Goal: Find specific page/section: Find specific page/section

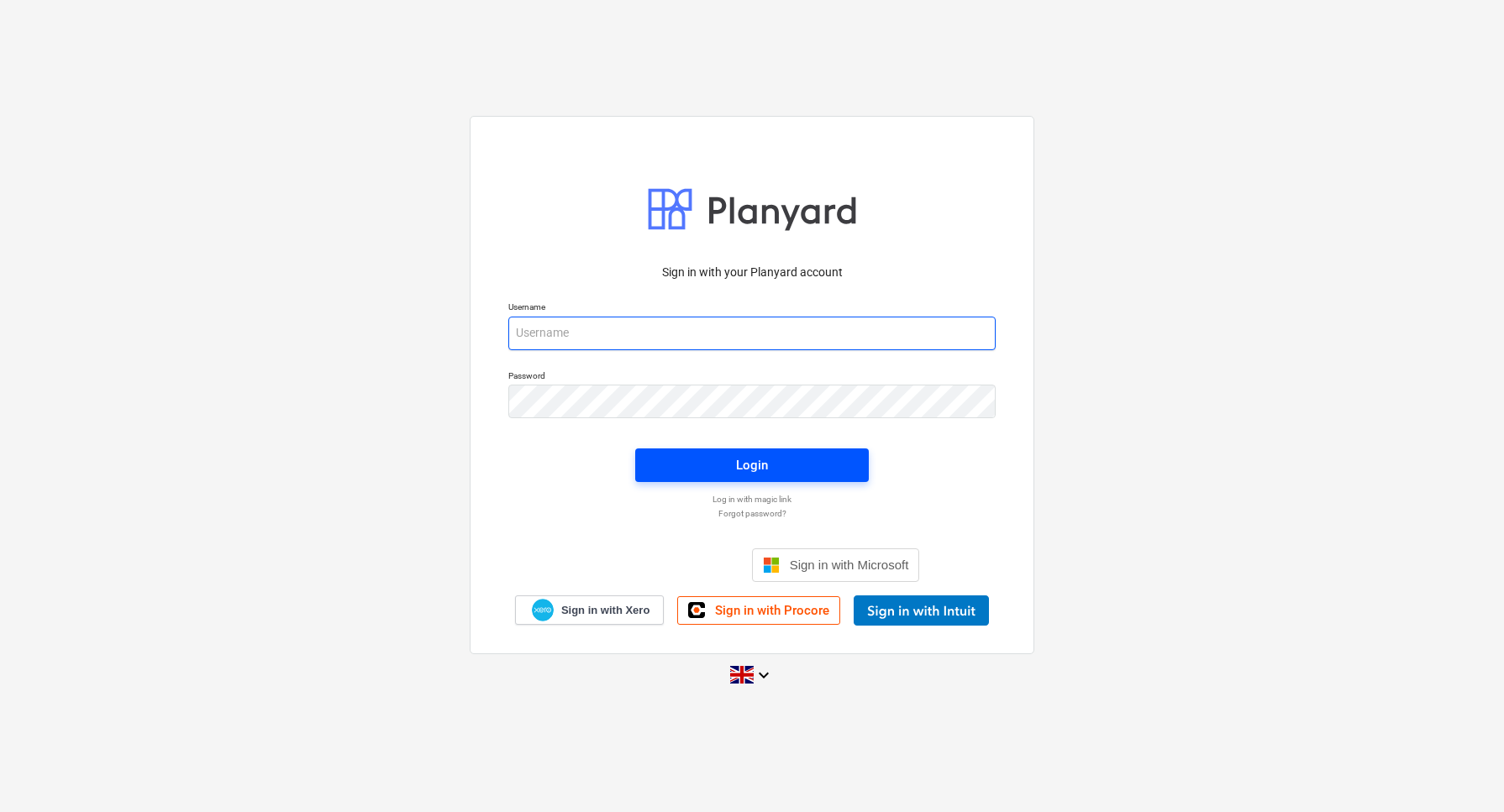
type input "garrytaylor@vitrineglazing.com"
click at [749, 472] on div "Login" at bounding box center [752, 465] width 32 height 22
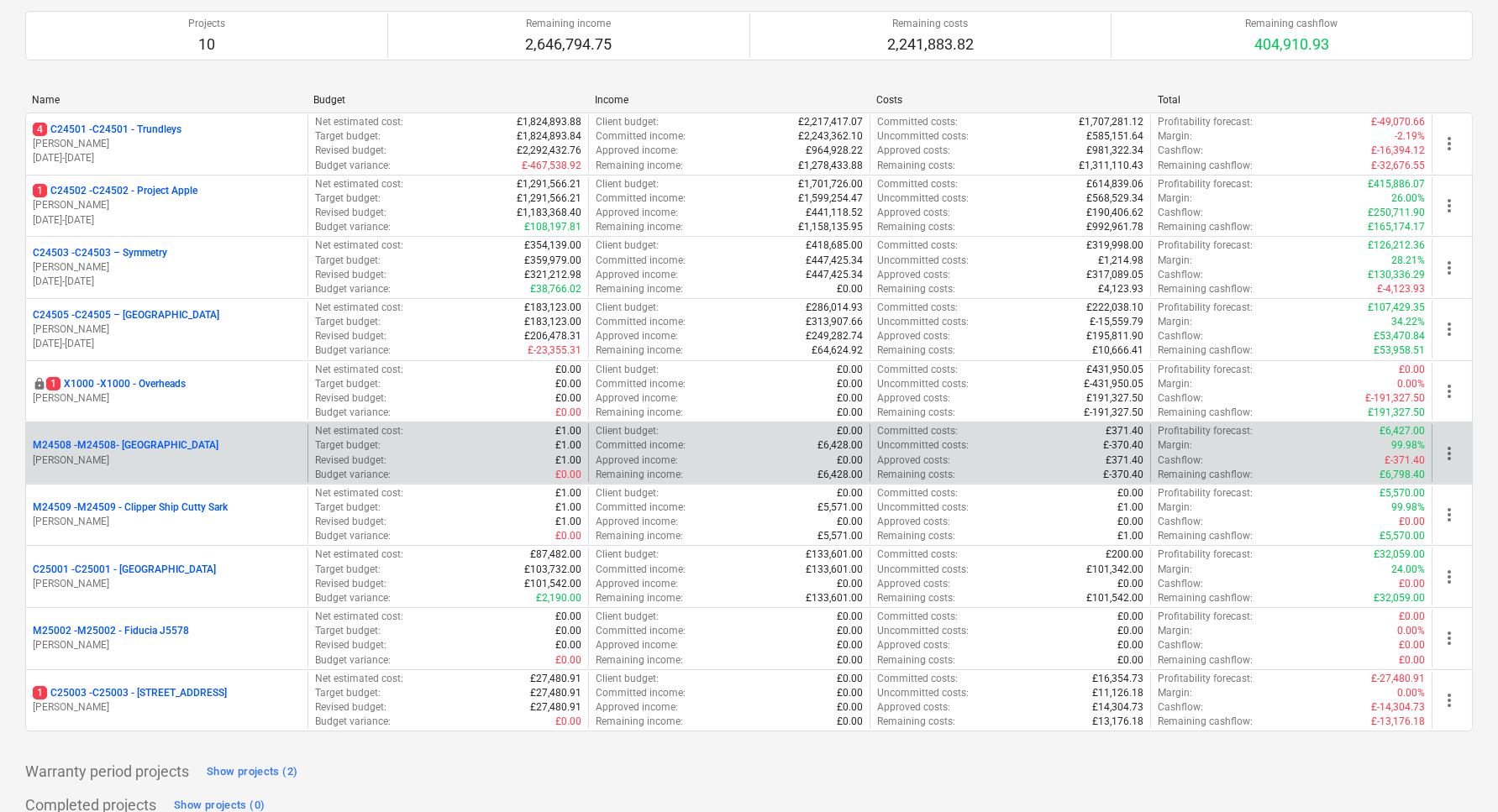
scroll to position [208, 0]
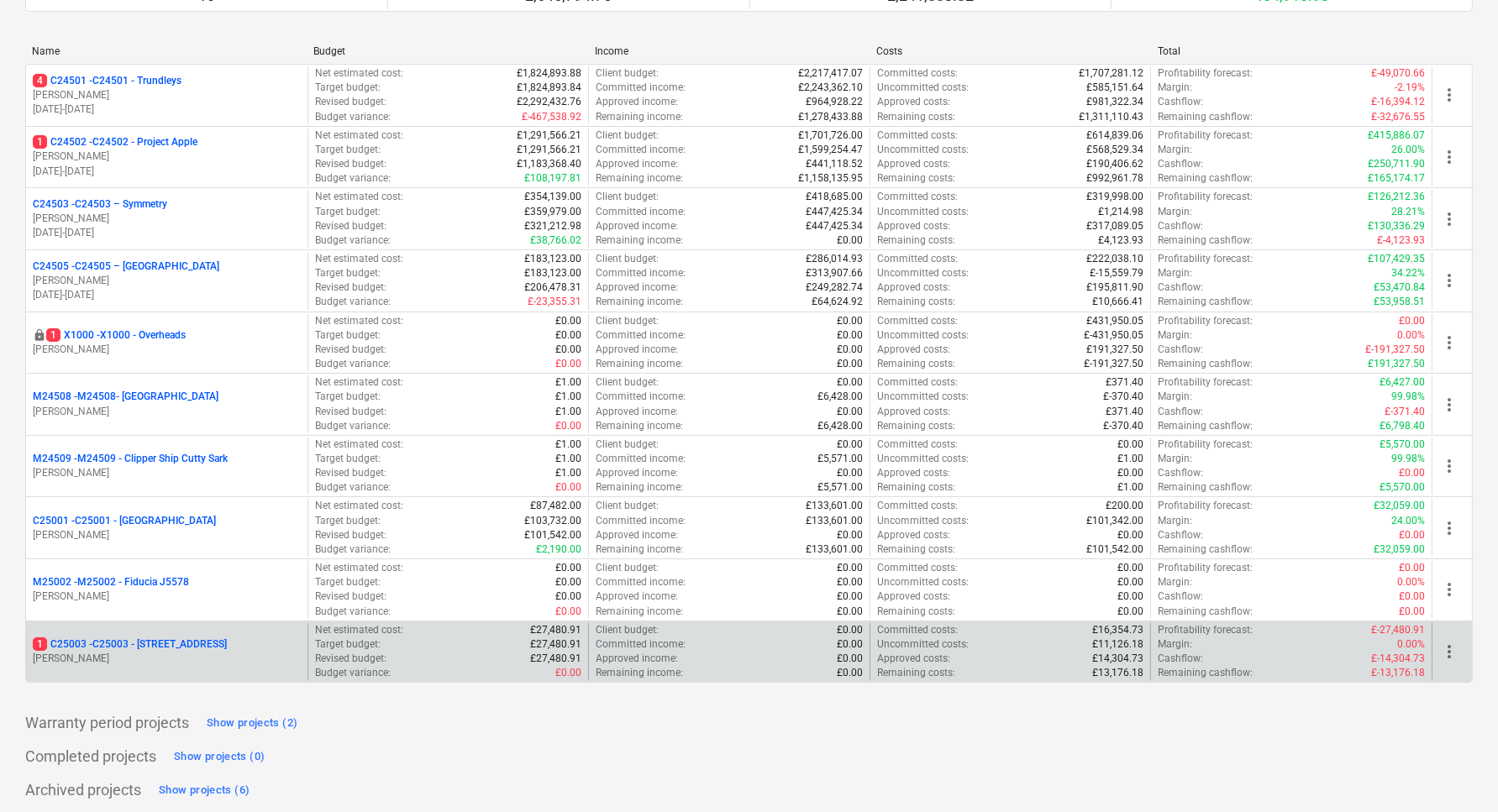
click at [170, 631] on div "1 C25003 - C25003 - 242 Marylebone Road G. Taylor" at bounding box center [166, 652] width 281 height 58
click at [176, 641] on p "1 C25003 - C25003 - 242 Marylebone Road" at bounding box center [130, 644] width 194 height 14
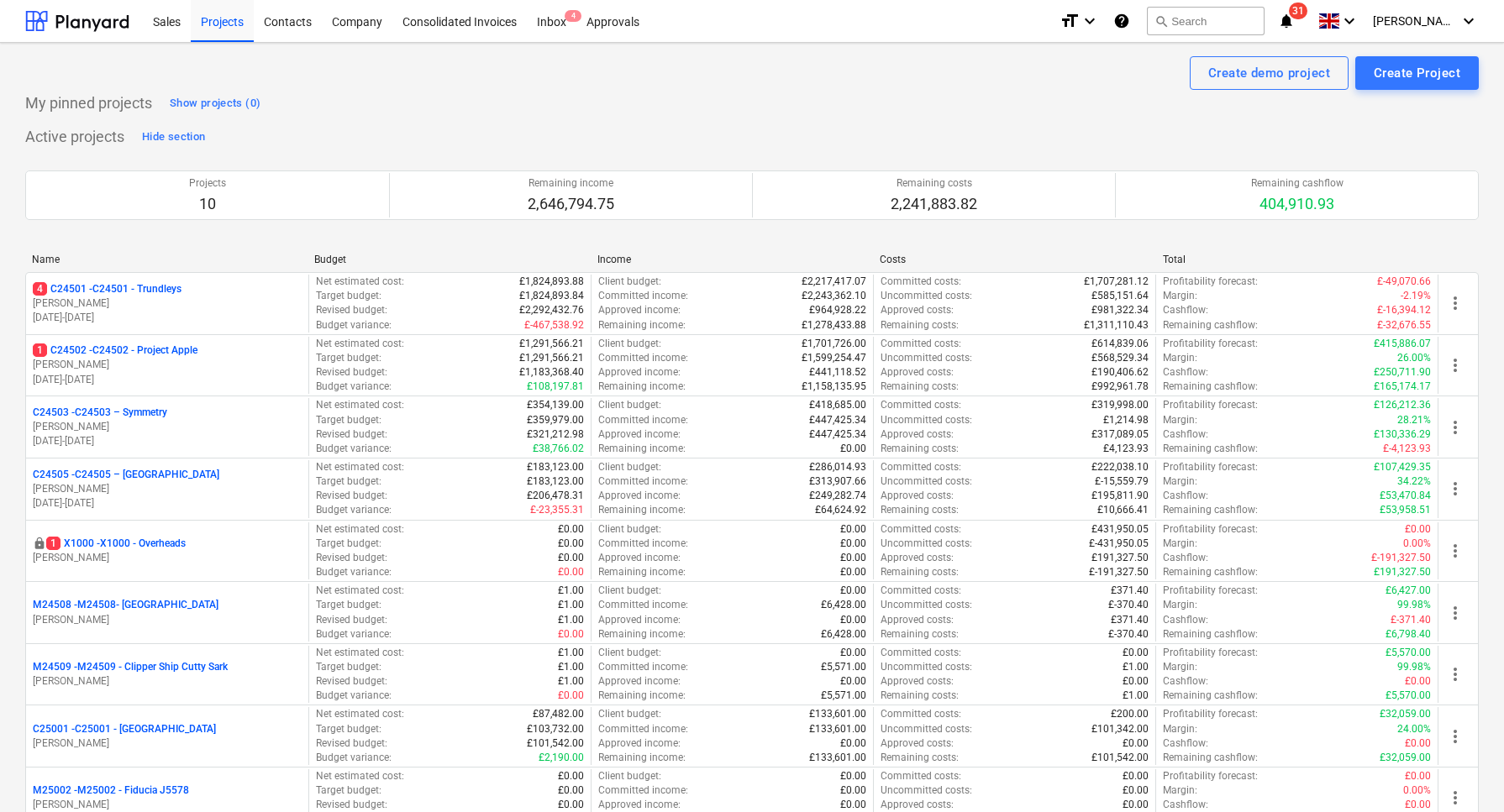
click at [176, 641] on main "Create demo project Create Project My pinned projects Show projects (0) Active …" at bounding box center [752, 534] width 1504 height 983
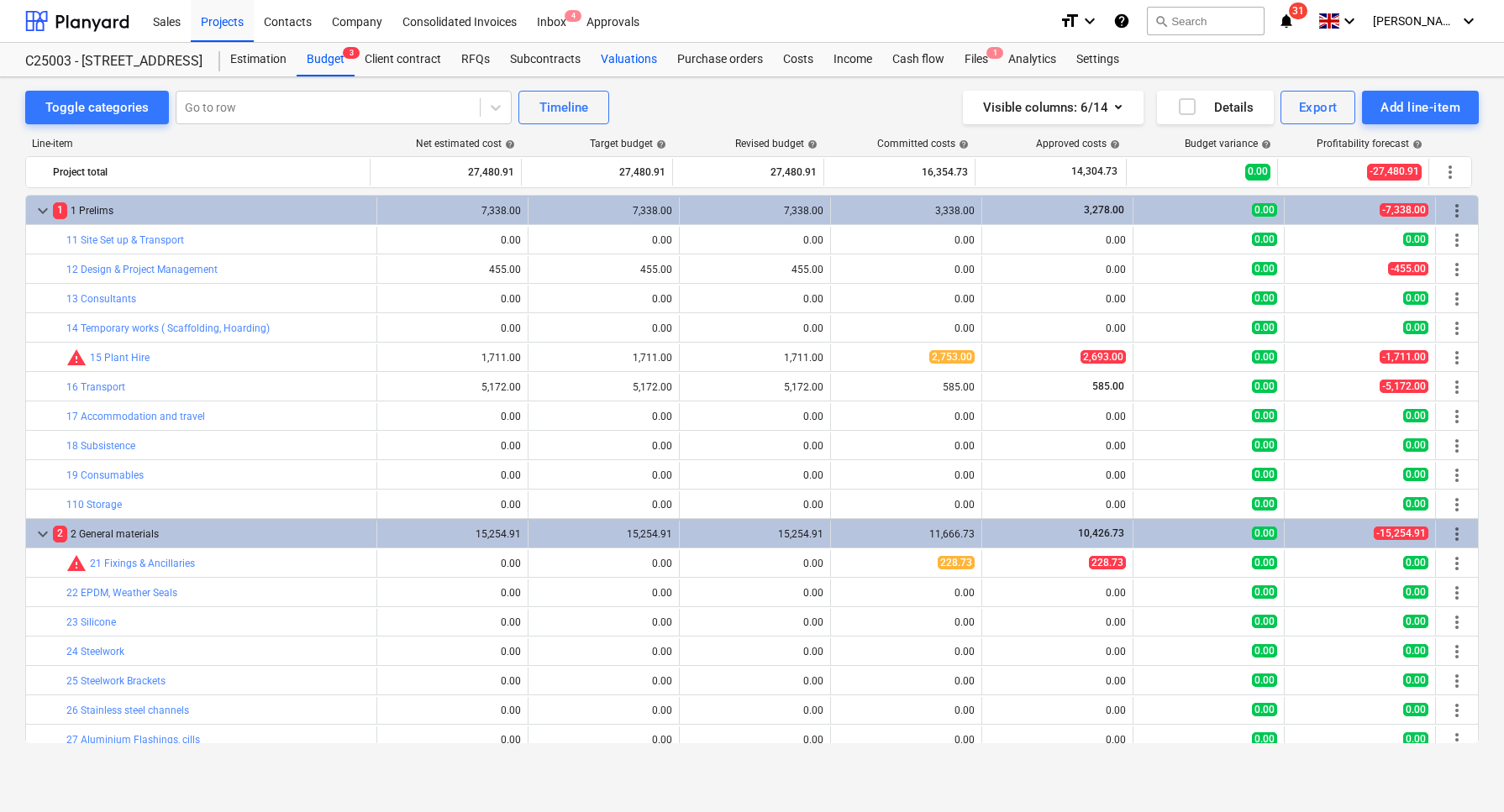
click at [625, 61] on div "Valuations" at bounding box center [629, 59] width 76 height 34
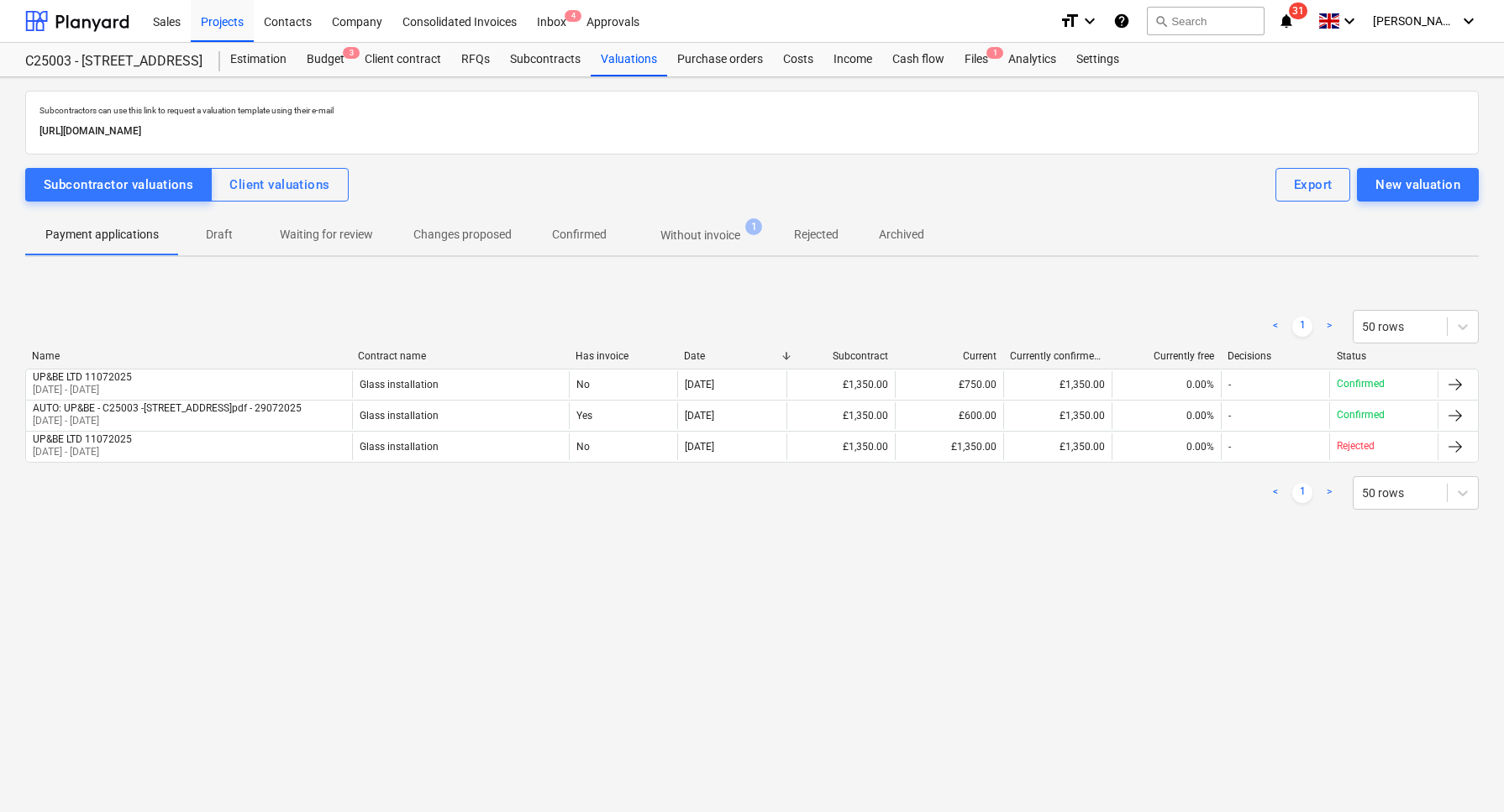
click at [693, 230] on p "Without invoice" at bounding box center [700, 236] width 80 height 17
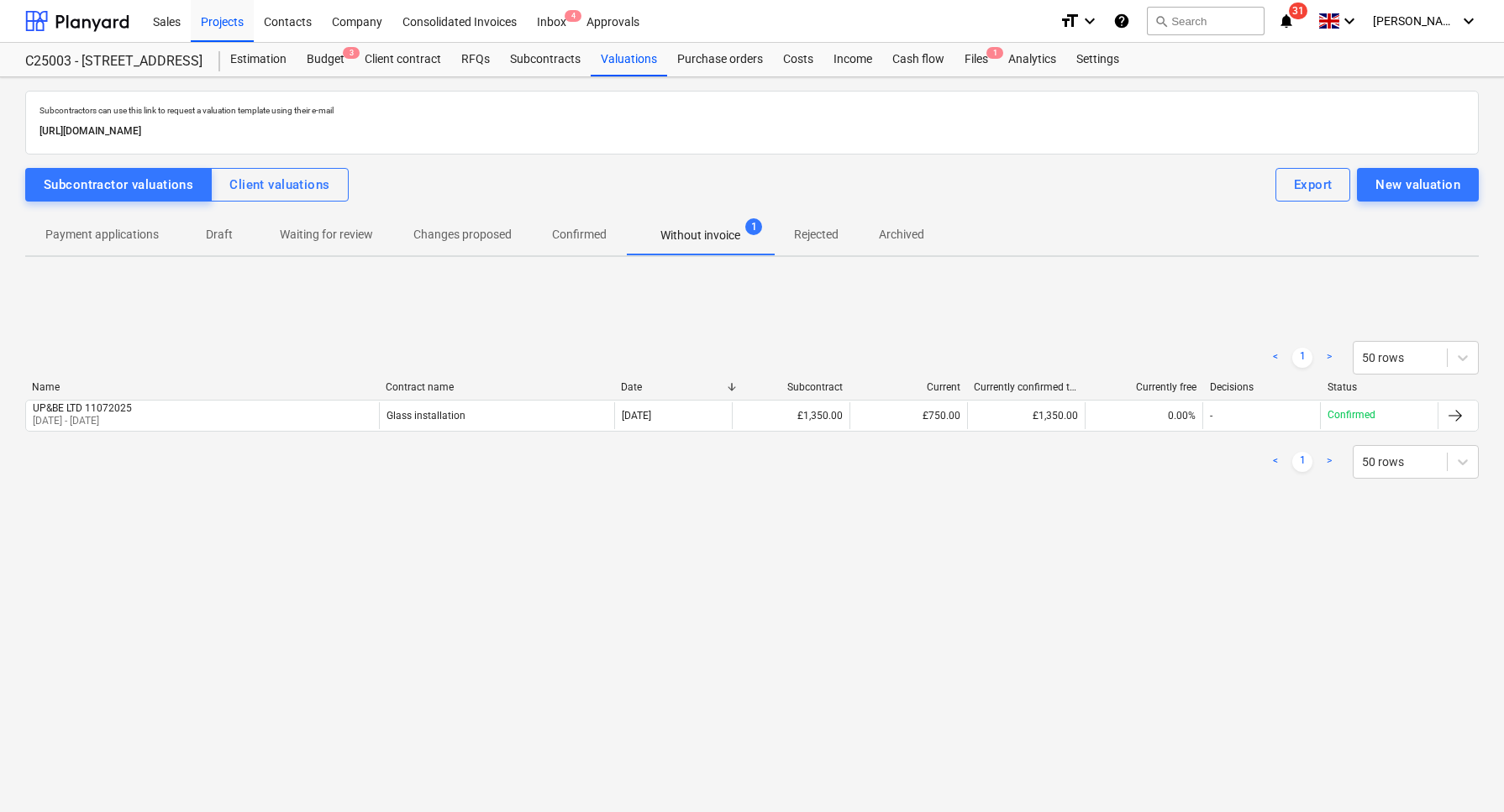
click at [571, 230] on p "Confirmed" at bounding box center [579, 235] width 54 height 17
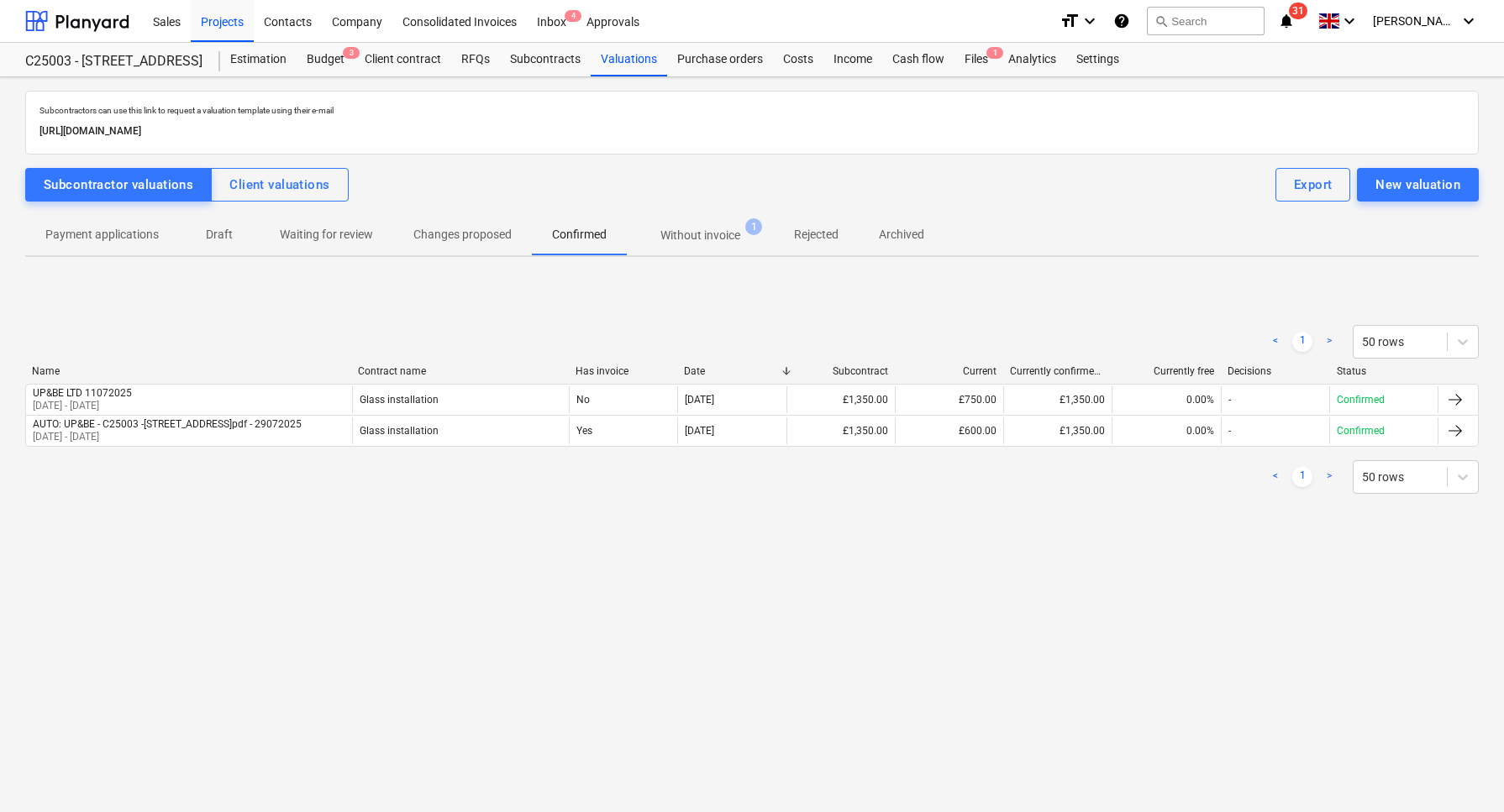
click at [107, 231] on p "Payment applications" at bounding box center [102, 235] width 113 height 17
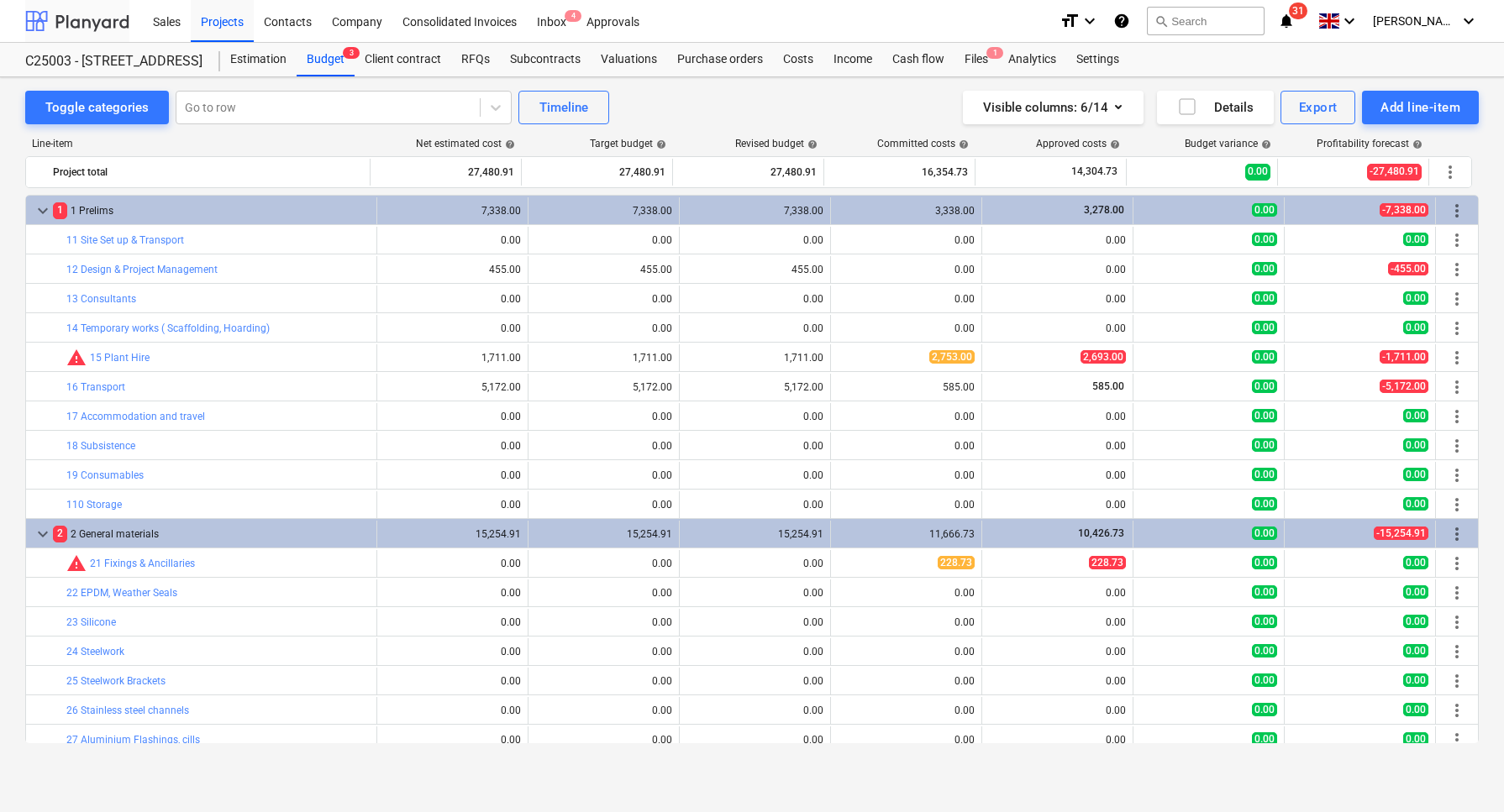
click at [86, 14] on div at bounding box center [77, 20] width 104 height 42
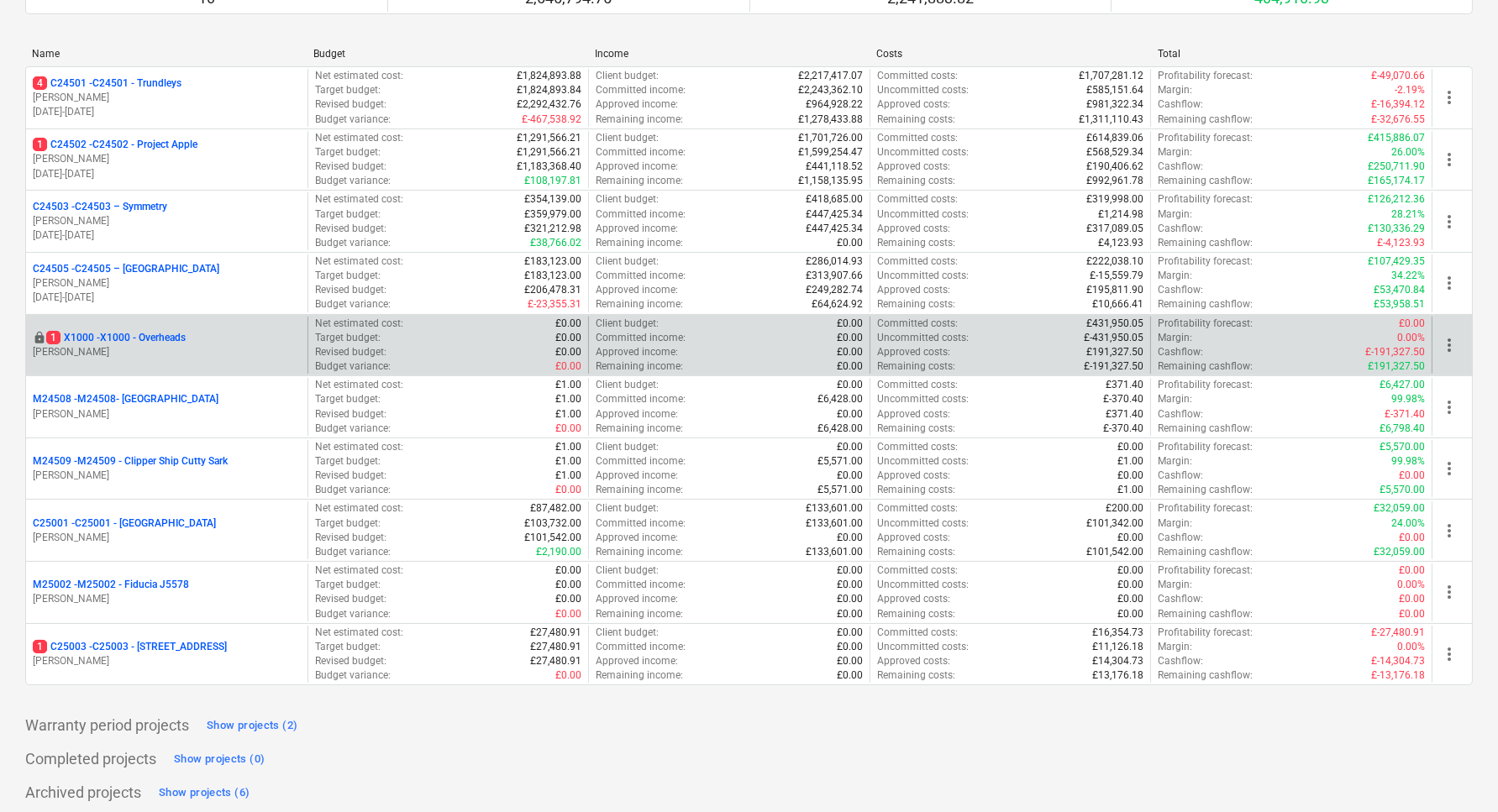
scroll to position [208, 0]
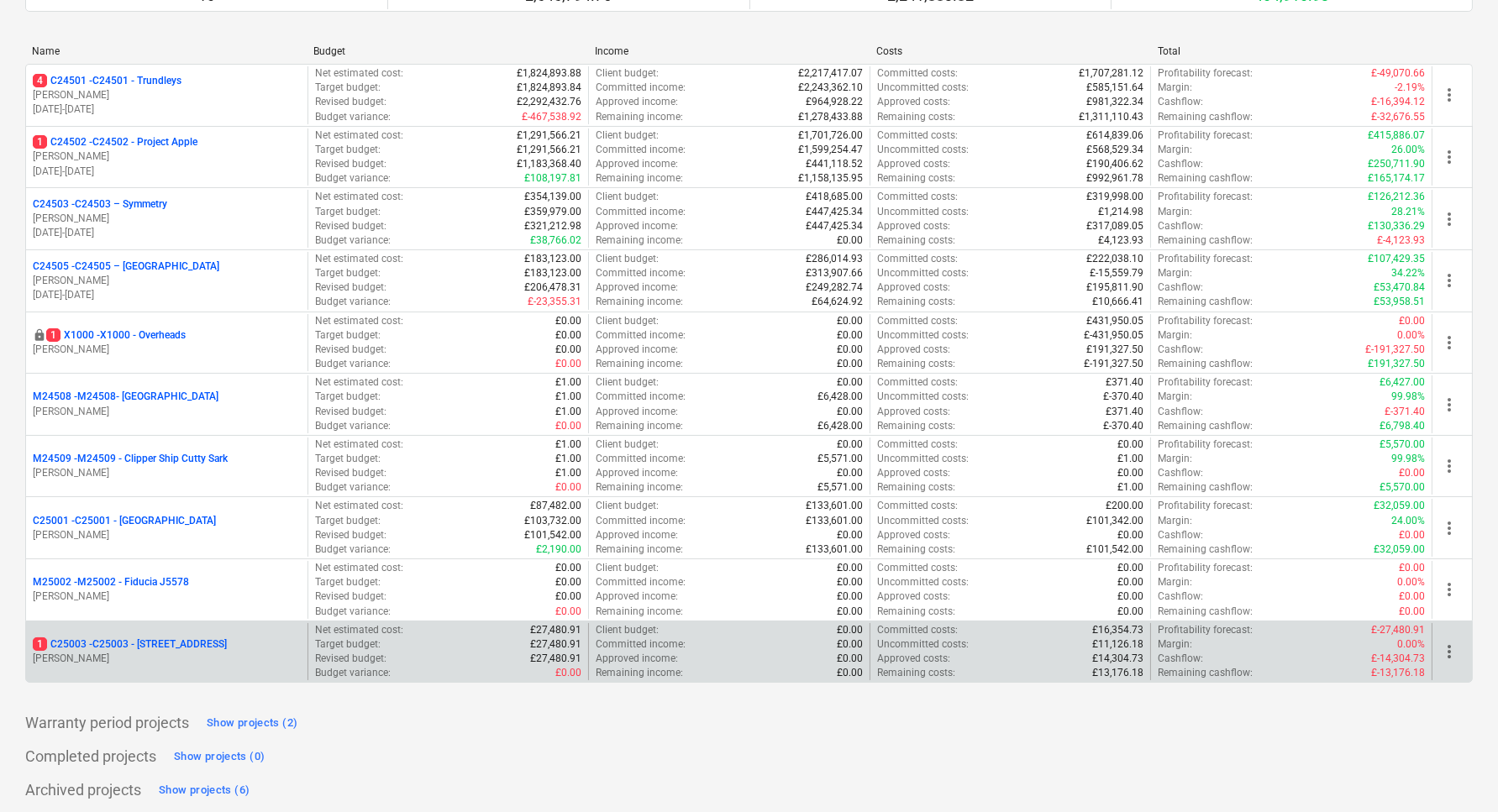
click at [102, 642] on p "1 C25003 - C25003 - 242 Marylebone Road" at bounding box center [130, 644] width 194 height 14
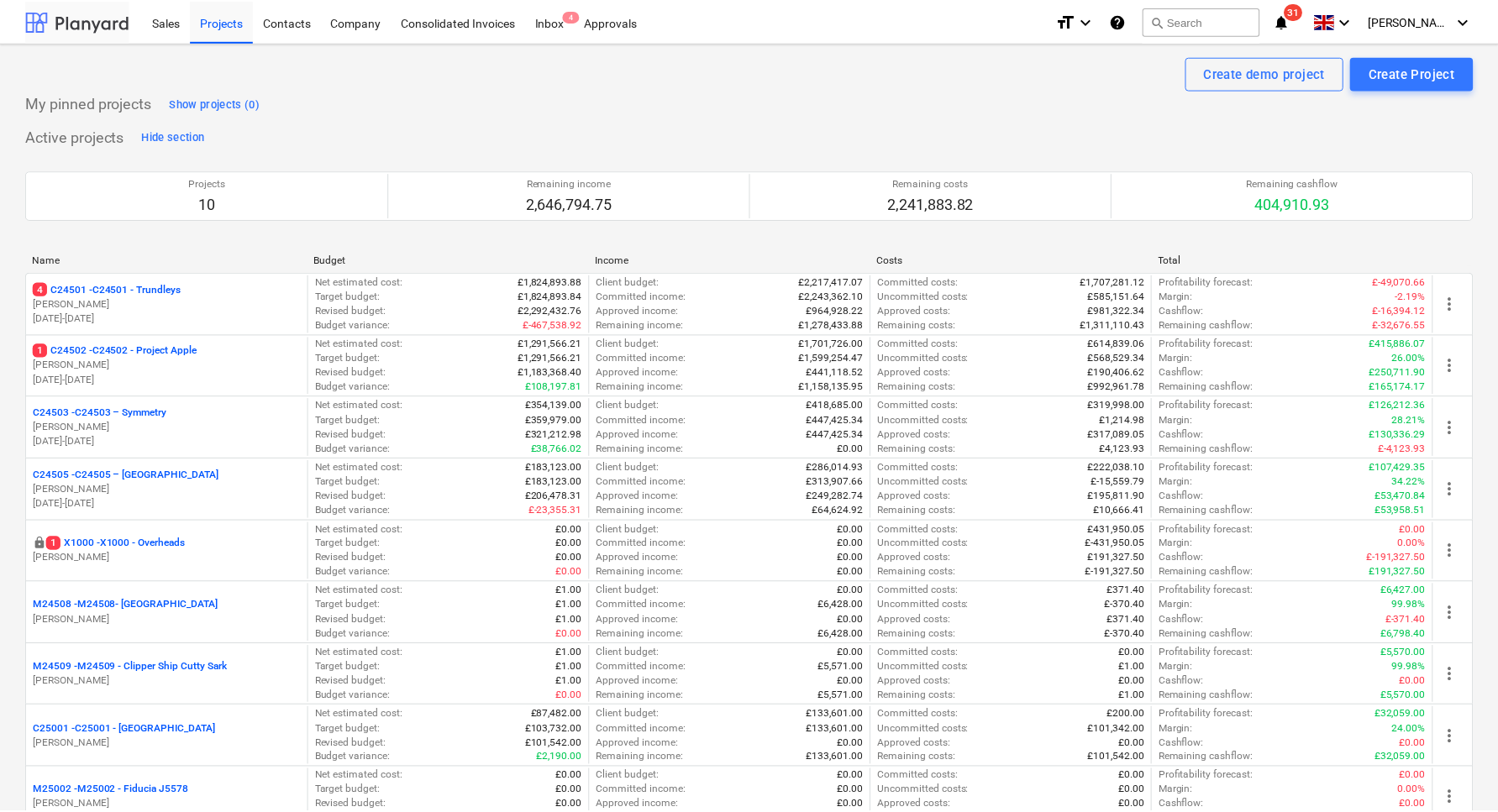
scroll to position [208, 0]
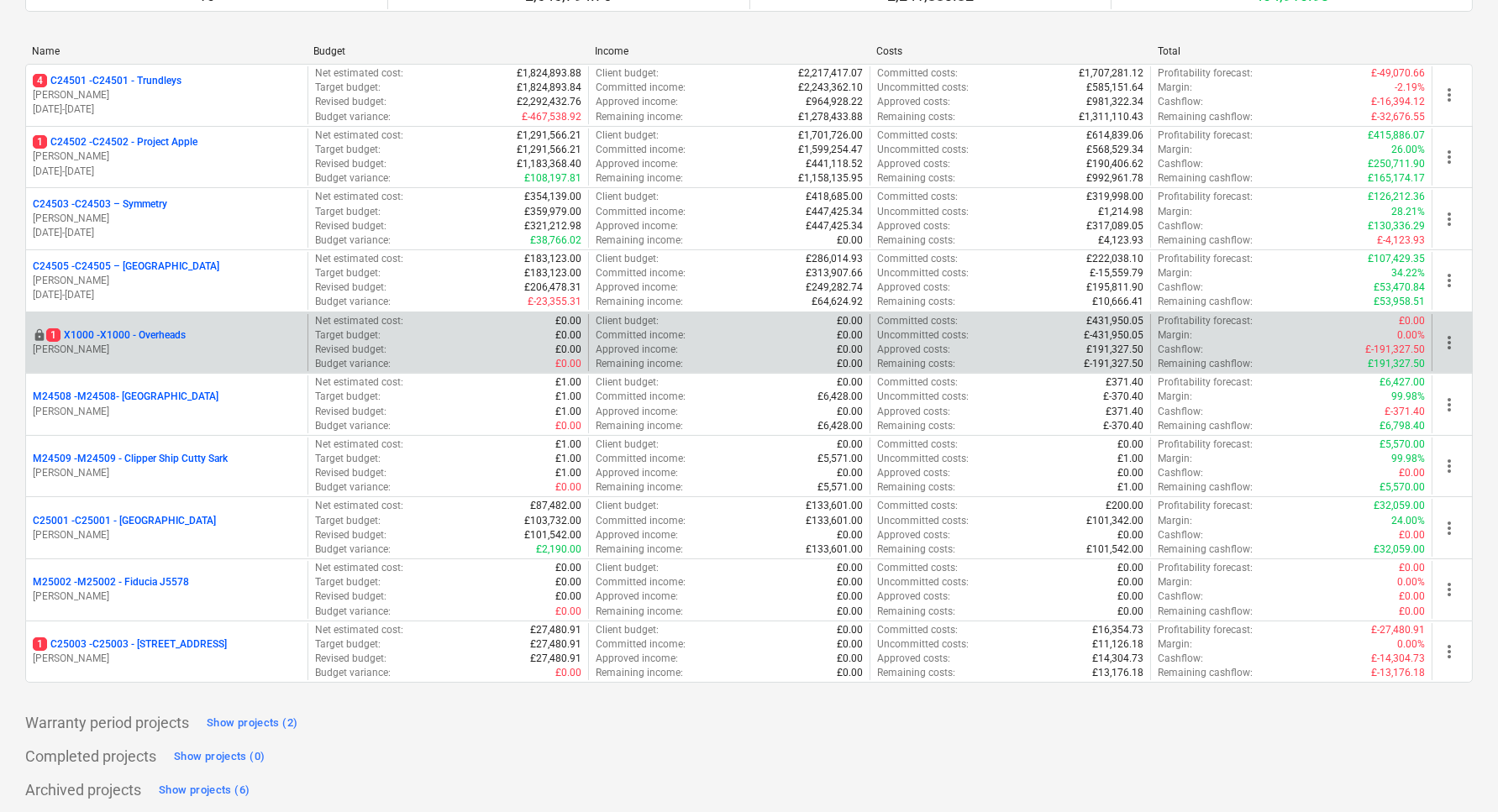
click at [63, 350] on p "D. Butler" at bounding box center [166, 350] width 268 height 14
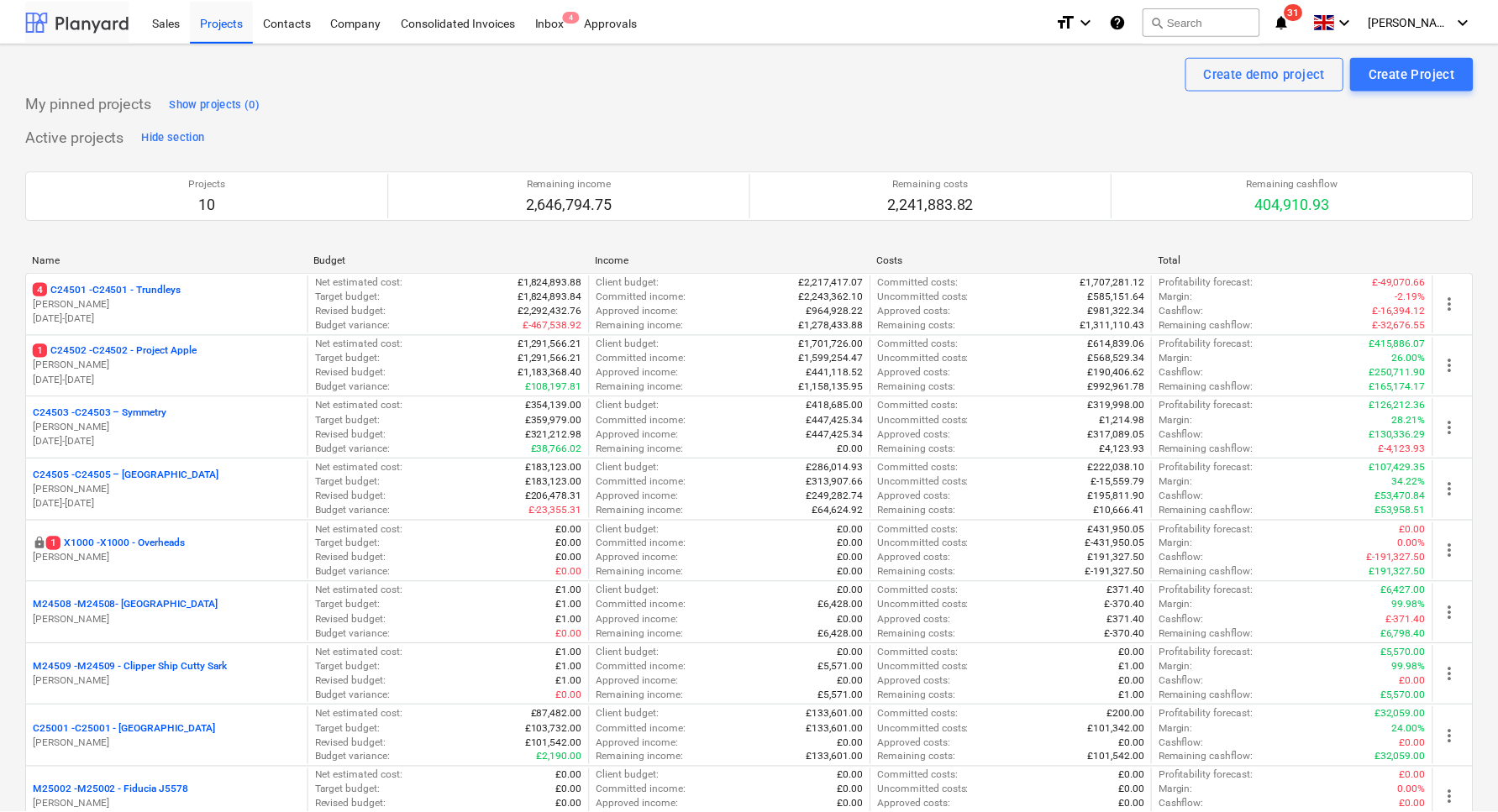
scroll to position [208, 0]
